Goal: Find contact information: Find contact information

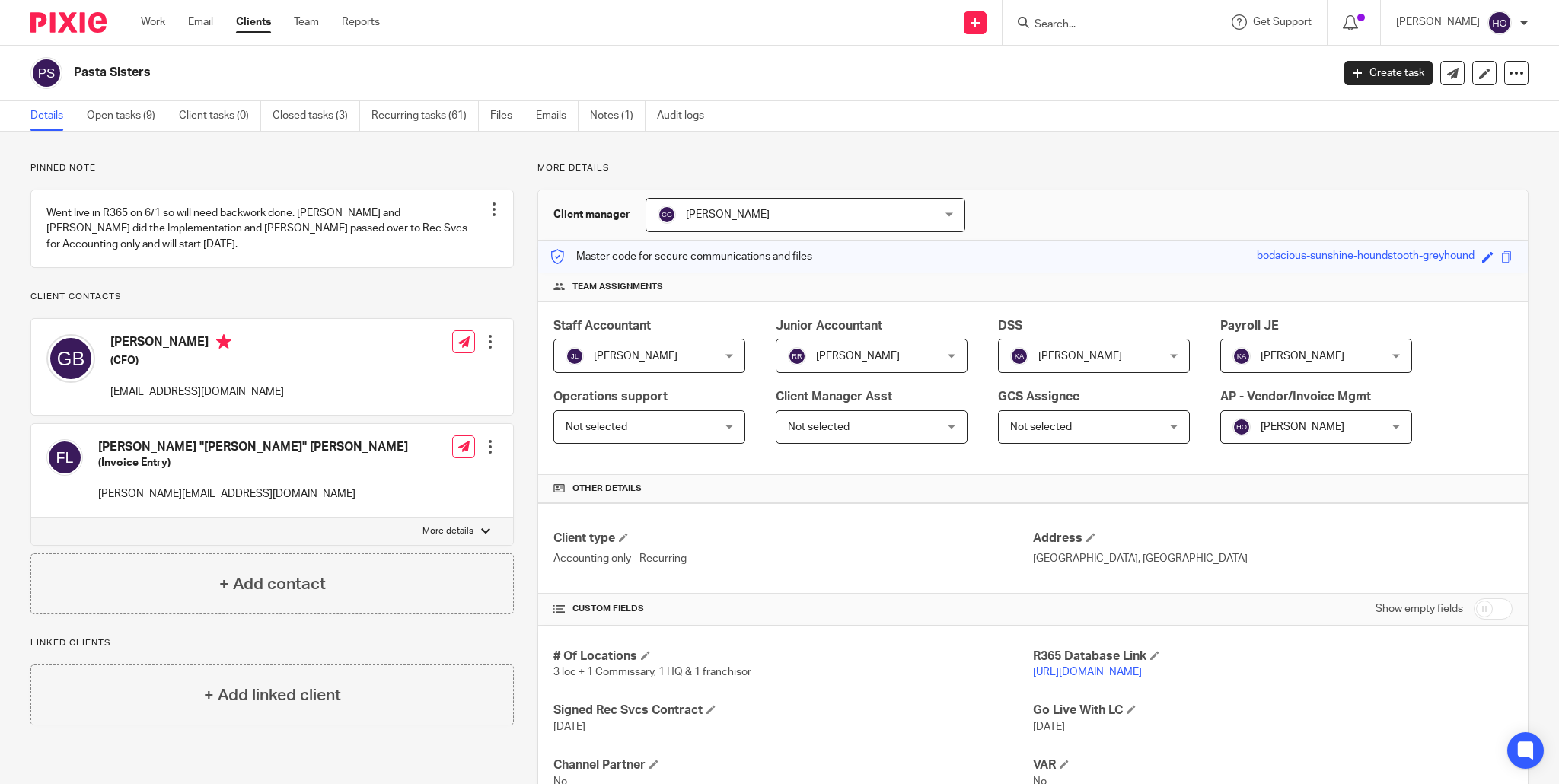
click at [1138, 22] on input "Search" at bounding box center [1102, 25] width 137 height 13
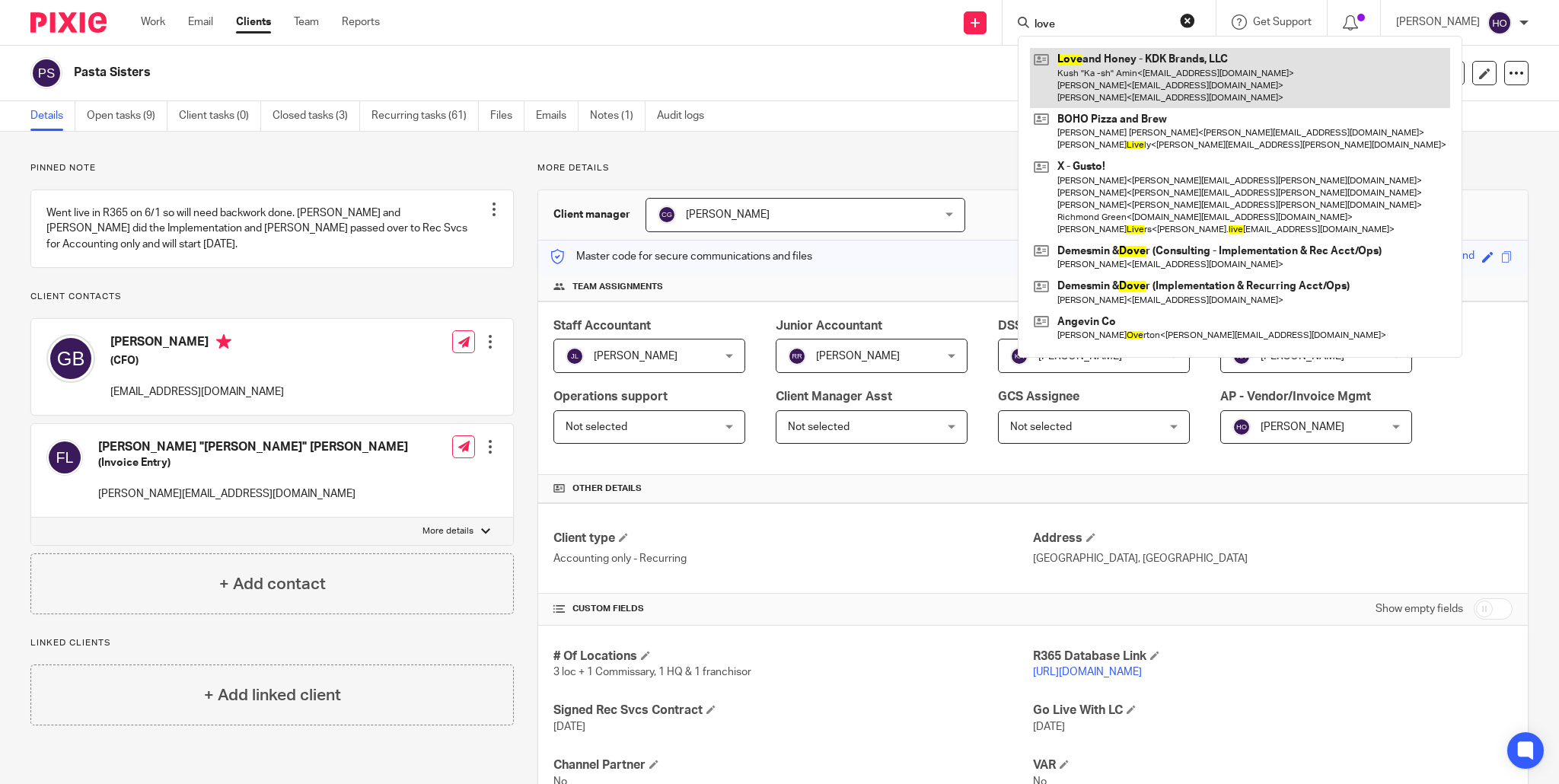
type input "love"
click at [1179, 78] on link at bounding box center [1241, 79] width 421 height 61
click at [1198, 79] on link at bounding box center [1241, 79] width 421 height 61
click at [1182, 80] on link at bounding box center [1241, 79] width 421 height 61
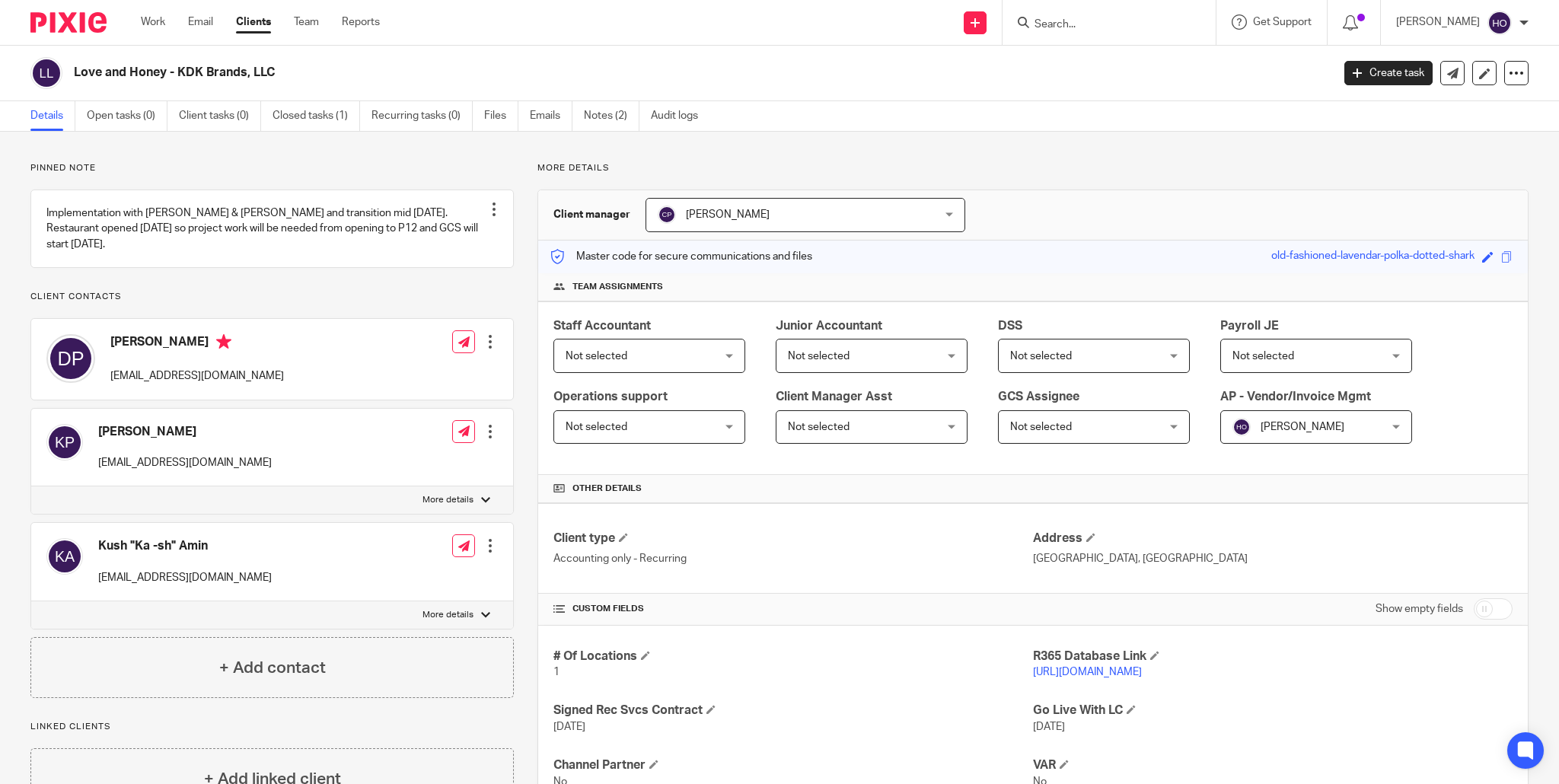
click at [104, 391] on div "Dev Patel dev@kdkbrands.com" at bounding box center [165, 359] width 238 height 64
drag, startPoint x: 109, startPoint y: 392, endPoint x: 198, endPoint y: 395, distance: 89.1
click at [207, 391] on div "Dev Patel dev@kdkbrands.com" at bounding box center [165, 359] width 238 height 64
copy p "[EMAIL_ADDRESS][DOMAIN_NAME]"
click at [93, 475] on div "Kanay Patel kanay@kdkbrands.com" at bounding box center [159, 448] width 225 height 62
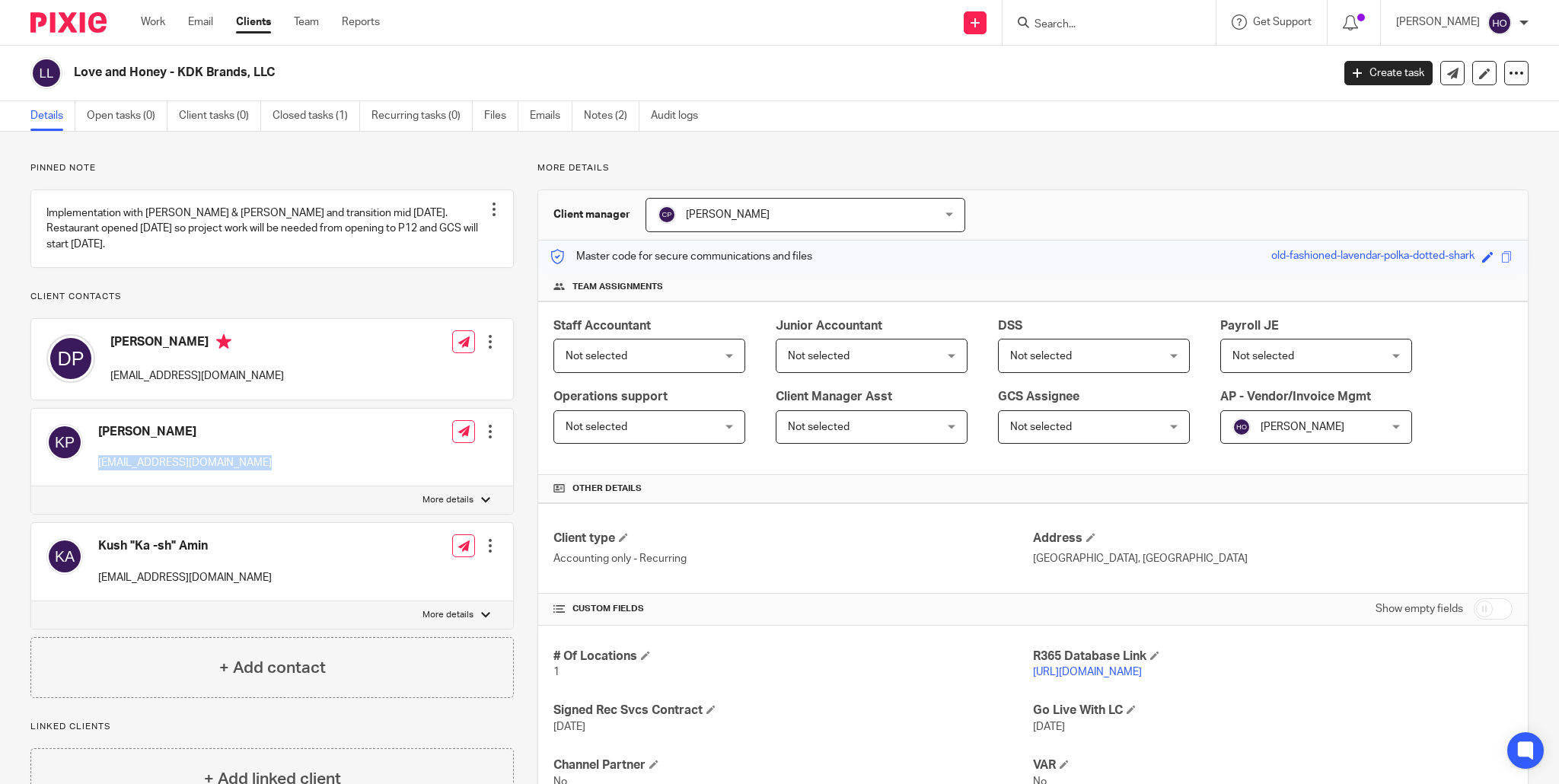
drag, startPoint x: 93, startPoint y: 475, endPoint x: 170, endPoint y: 479, distance: 77.1
click at [235, 481] on div "Kanay Patel kanay@kdkbrands.com Edit contact Create client from contact Export …" at bounding box center [272, 448] width 482 height 79
copy div "[EMAIL_ADDRESS][DOMAIN_NAME]"
drag, startPoint x: 93, startPoint y: 592, endPoint x: 150, endPoint y: 599, distance: 57.4
click at [240, 598] on div "Kush "Ka -sh" Amin kush@kdkbrands.com Edit contact Create client from contact E…" at bounding box center [272, 561] width 482 height 79
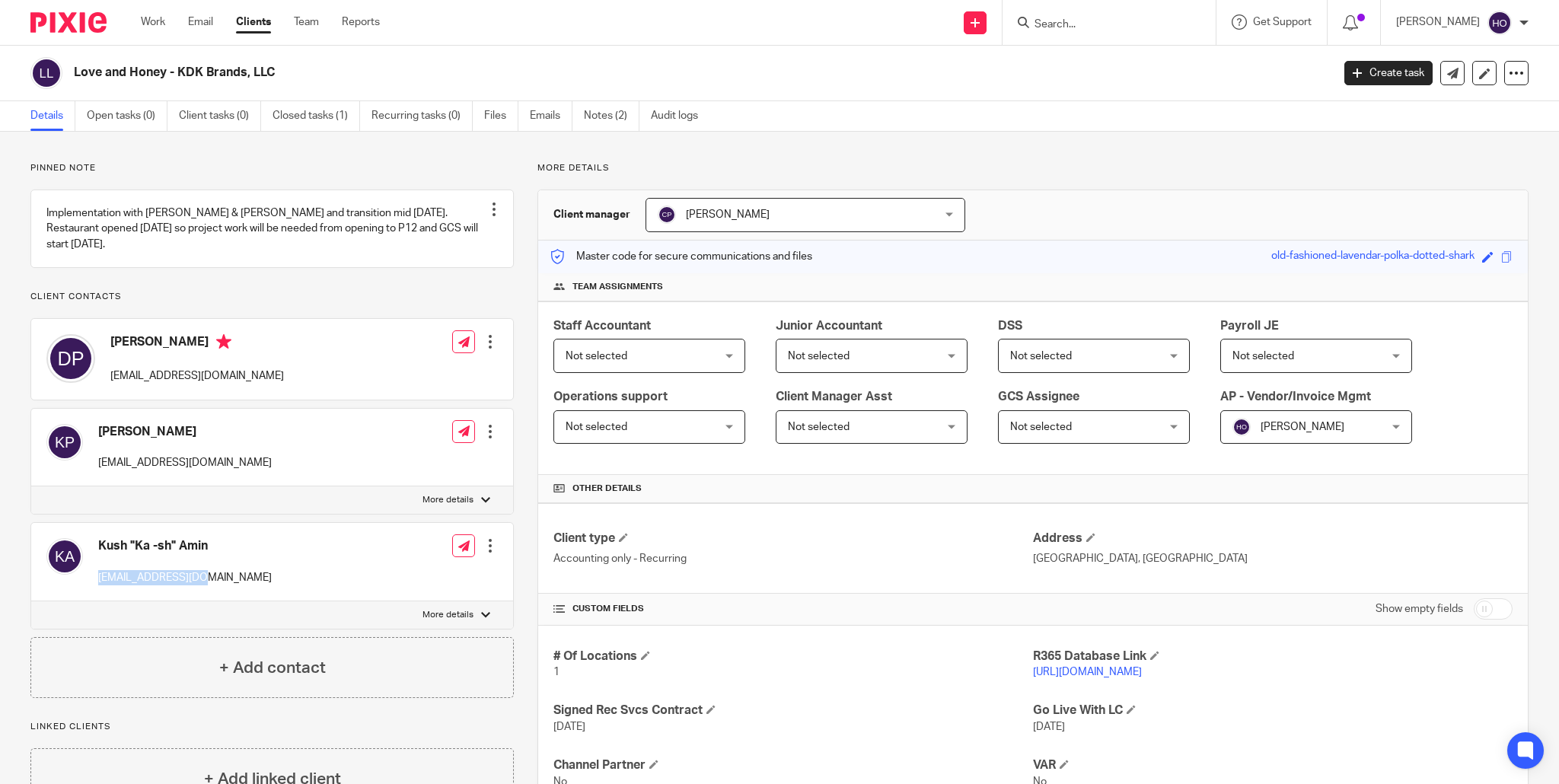
copy p "[EMAIL_ADDRESS][DOMAIN_NAME]"
click at [323, 514] on label "More details" at bounding box center [272, 500] width 482 height 27
click at [31, 487] on input "More details" at bounding box center [30, 486] width 1 height 1
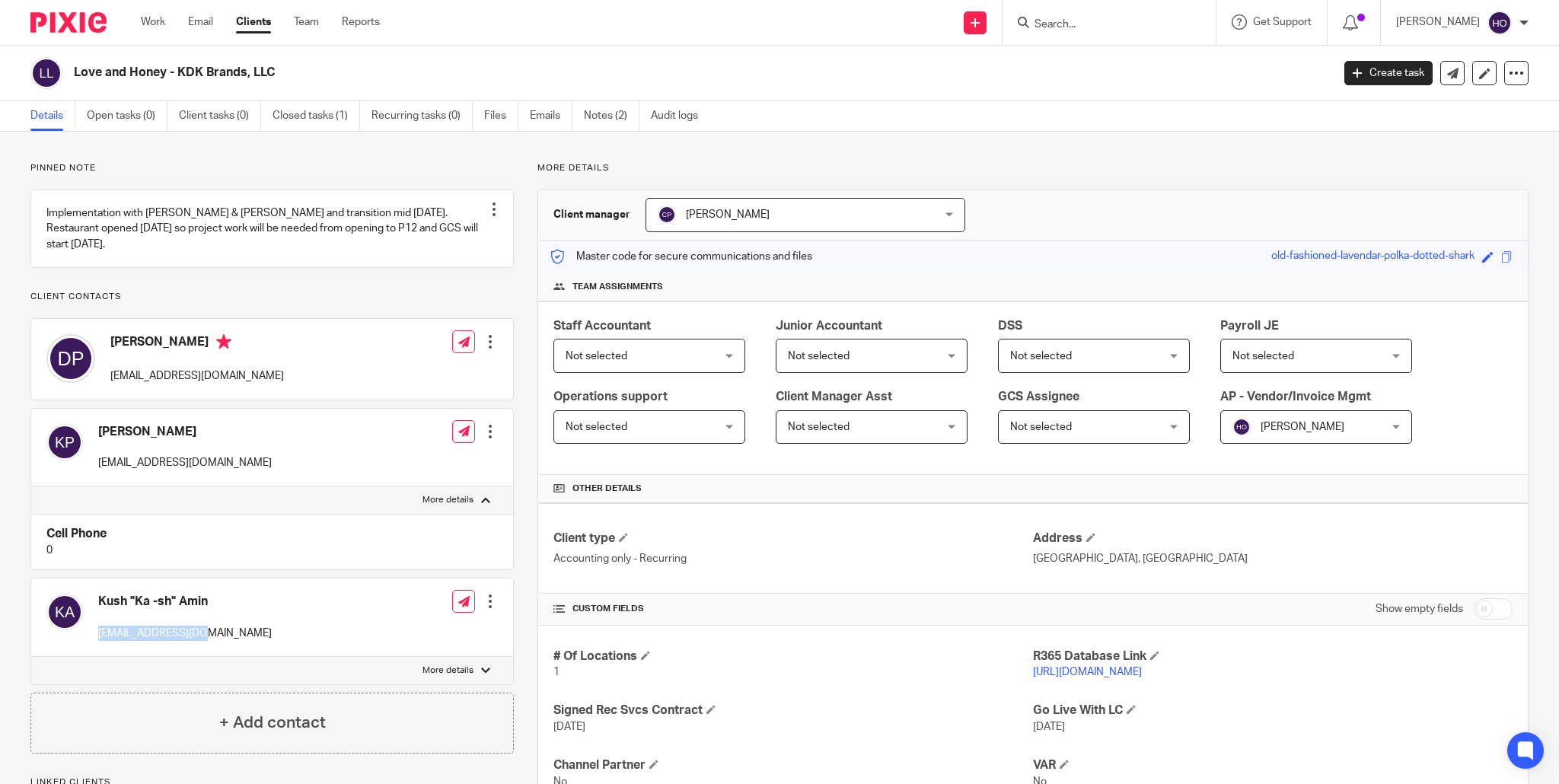
click at [489, 505] on div at bounding box center [486, 500] width 9 height 9
click at [31, 487] on input "More details" at bounding box center [30, 486] width 1 height 1
checkbox input "false"
